Goal: Information Seeking & Learning: Learn about a topic

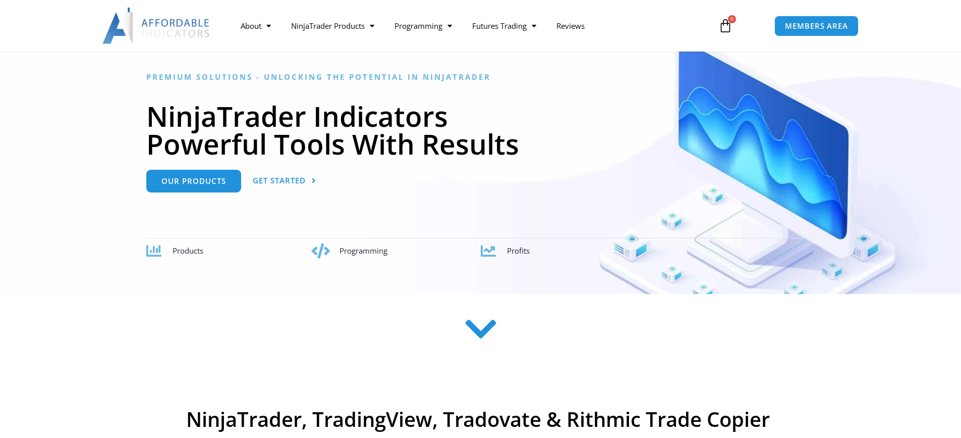
scroll to position [50, 0]
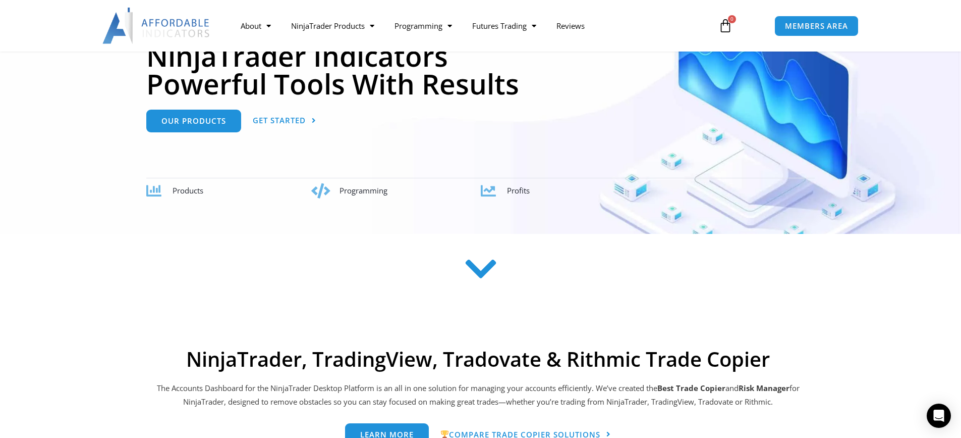
scroll to position [151, 0]
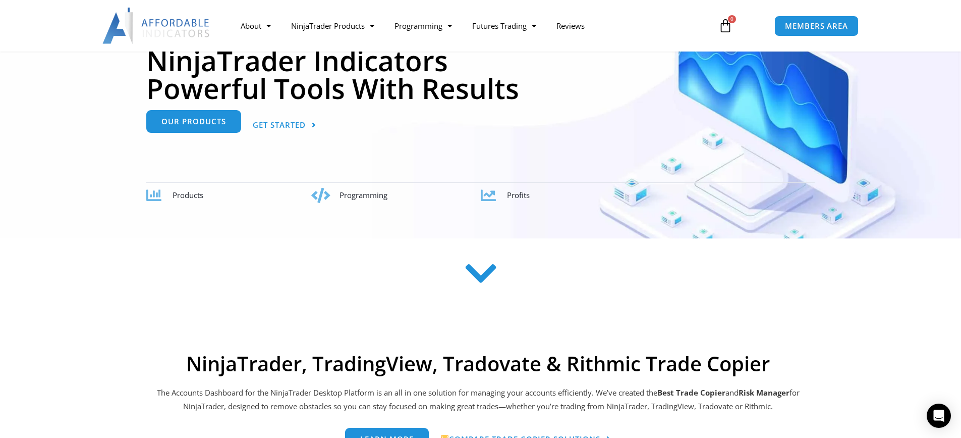
click at [225, 133] on div "Our Products" at bounding box center [193, 125] width 95 height 23
click at [220, 117] on link "Our Products" at bounding box center [193, 121] width 95 height 23
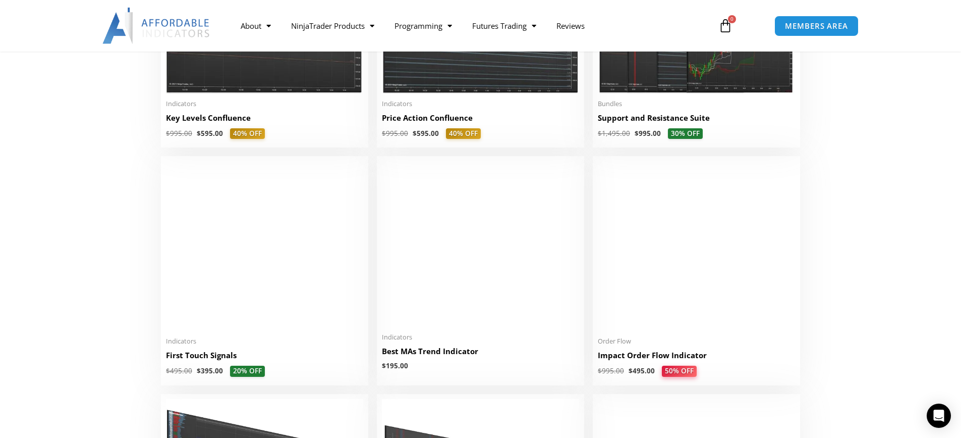
scroll to position [1564, 0]
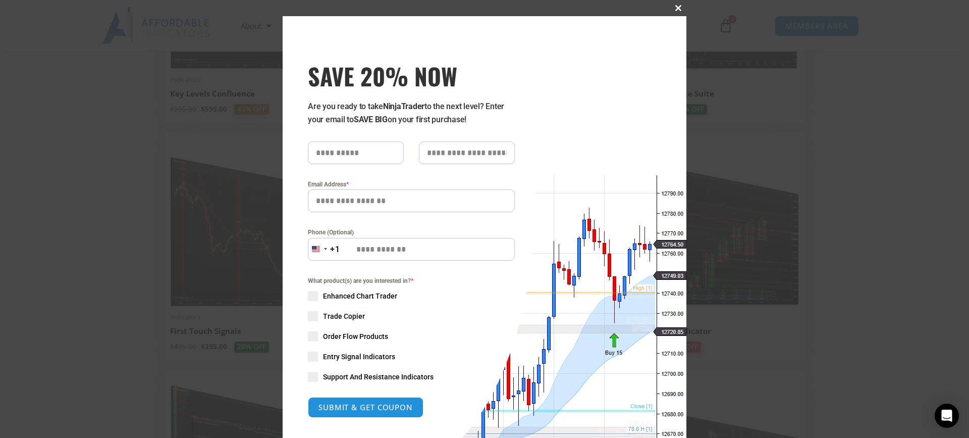
click at [674, 11] on span "SAVE 20% NOW popup" at bounding box center [678, 8] width 16 height 6
